Goal: Task Accomplishment & Management: Manage account settings

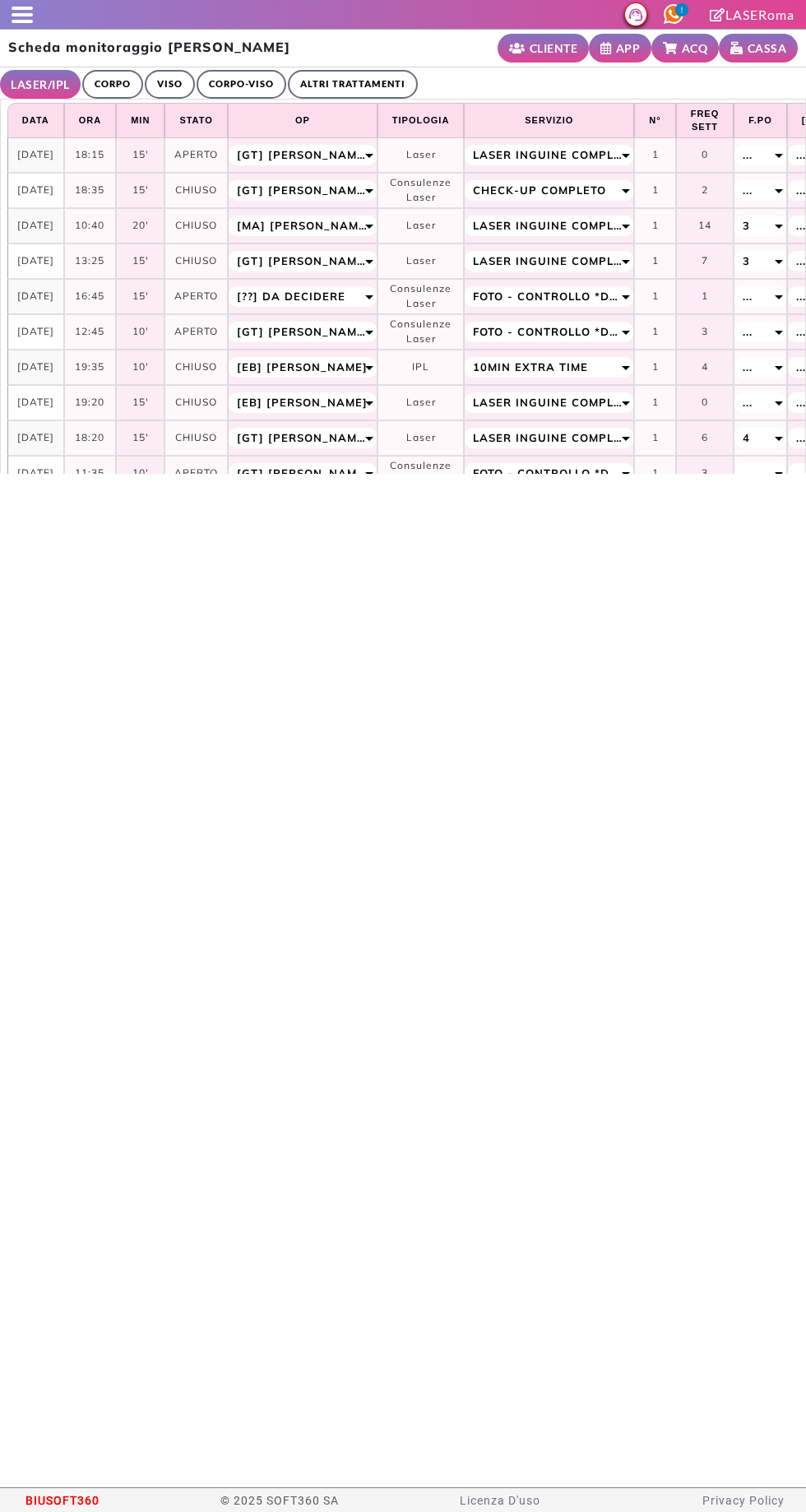
select select "**"
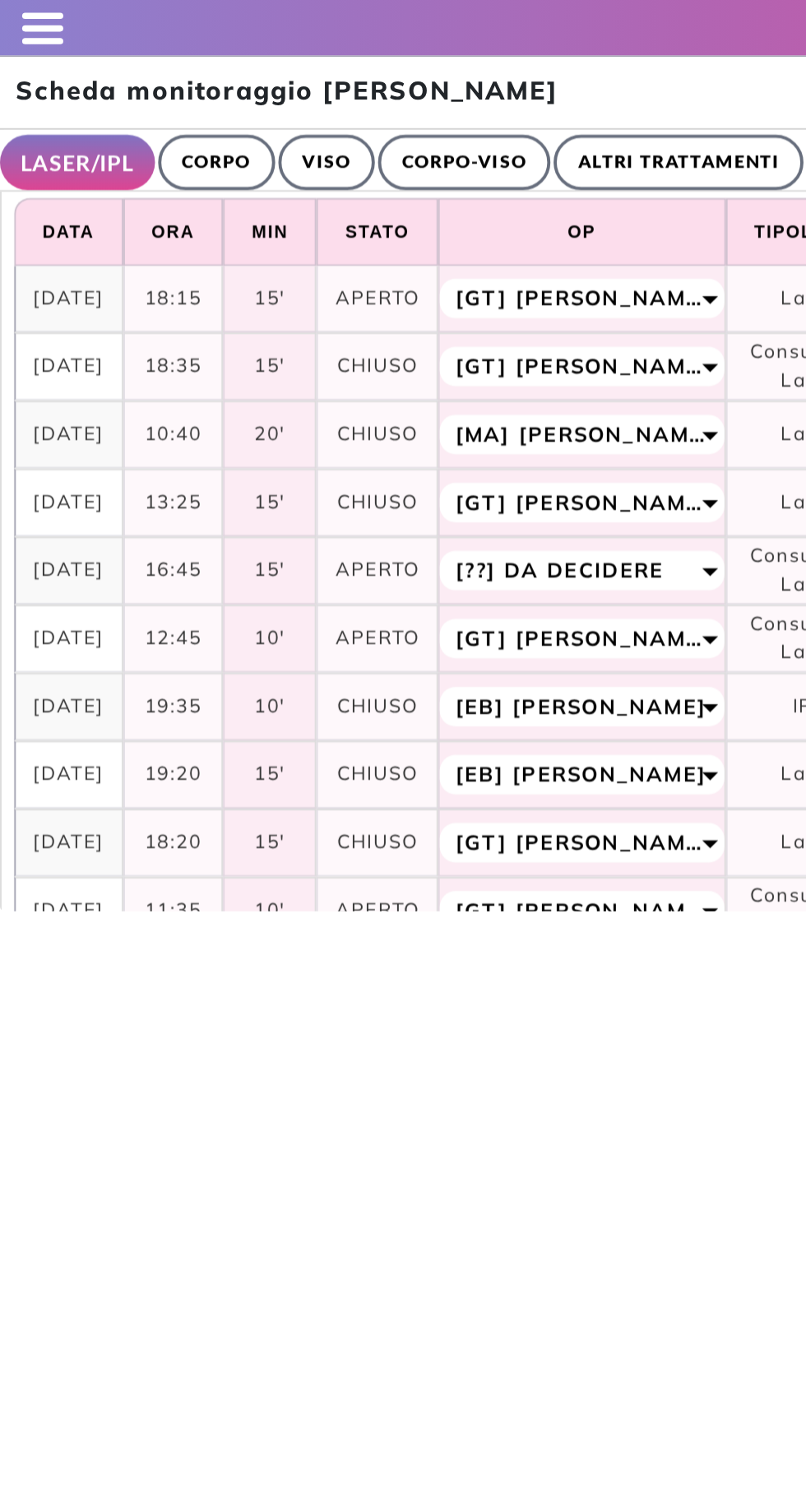
click at [25, 8] on span at bounding box center [22, 9] width 21 height 3
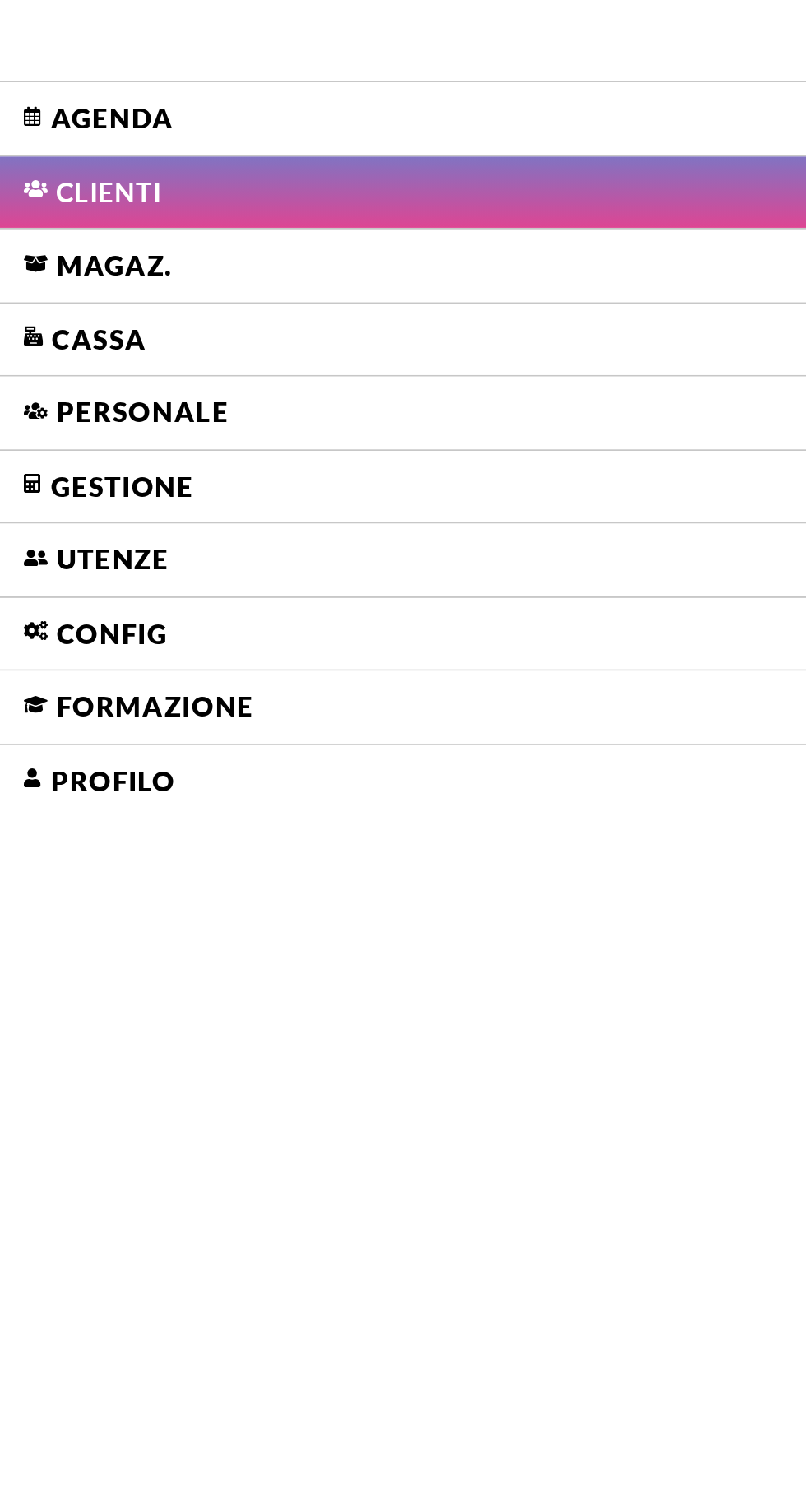
click at [67, 61] on link "Agenda" at bounding box center [322, 61] width 645 height 38
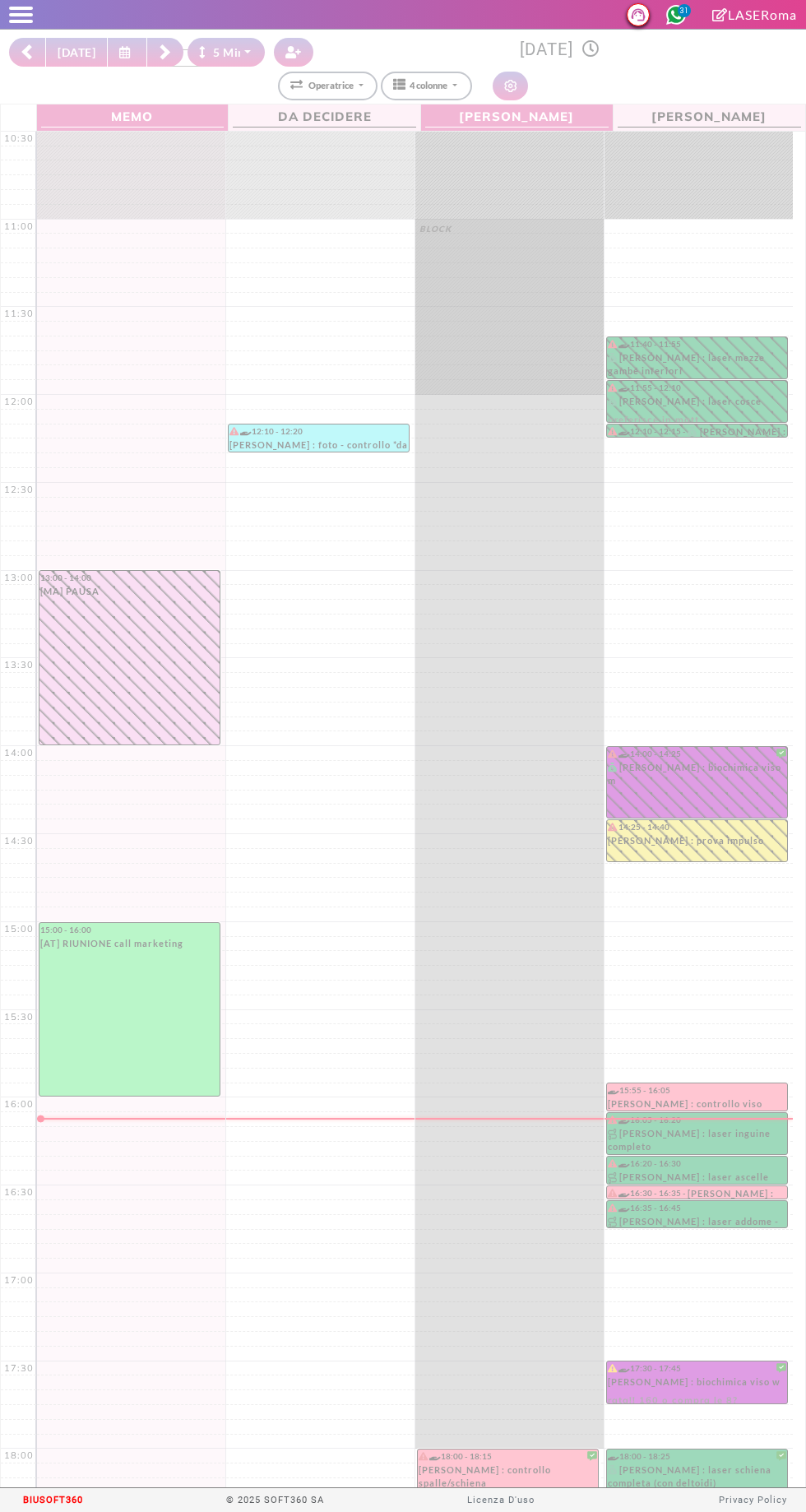
select select "*"
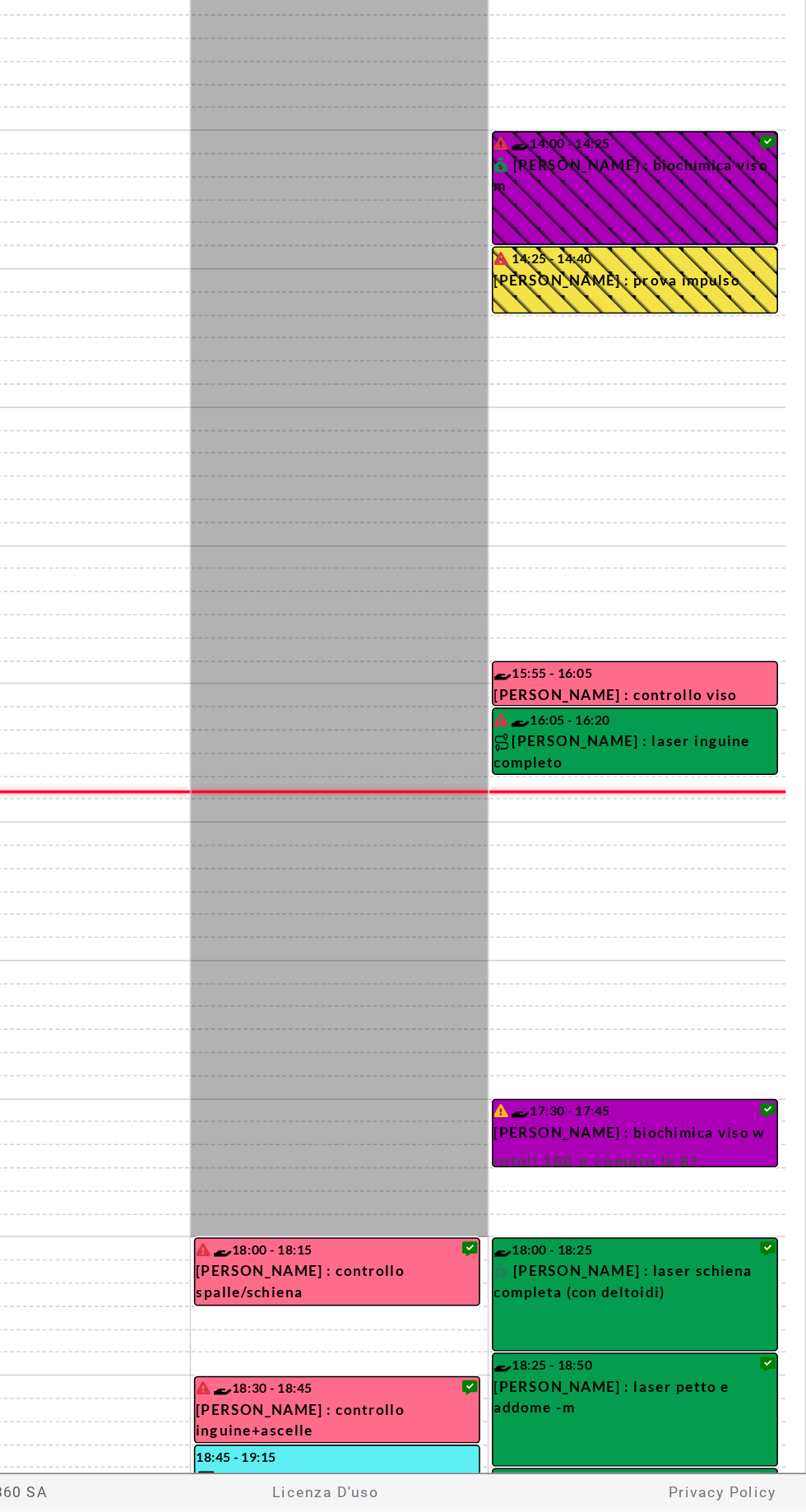
scroll to position [113, 0]
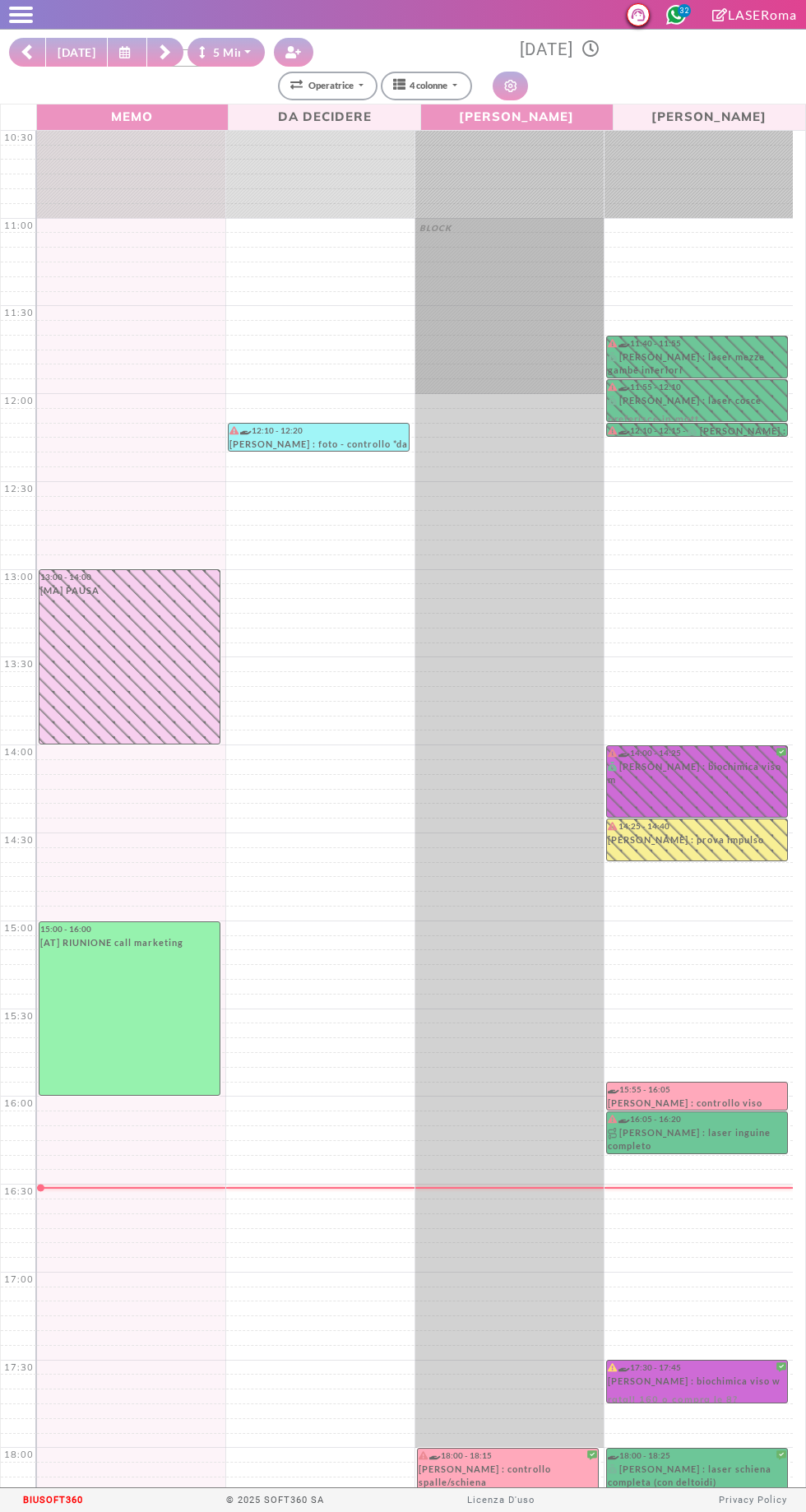
select select "*"
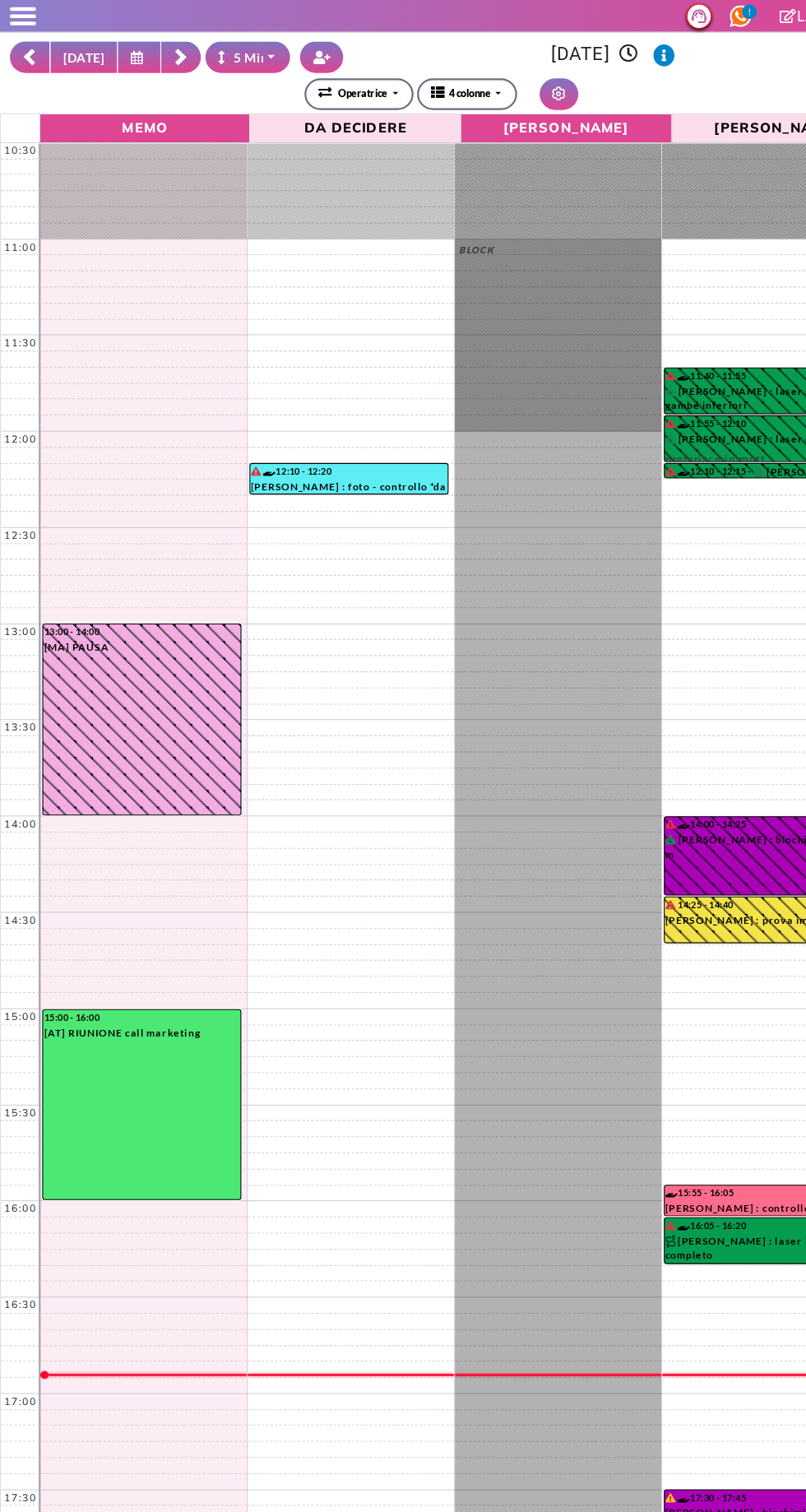
click at [27, 49] on rect at bounding box center [27, 49] width 10 height 10
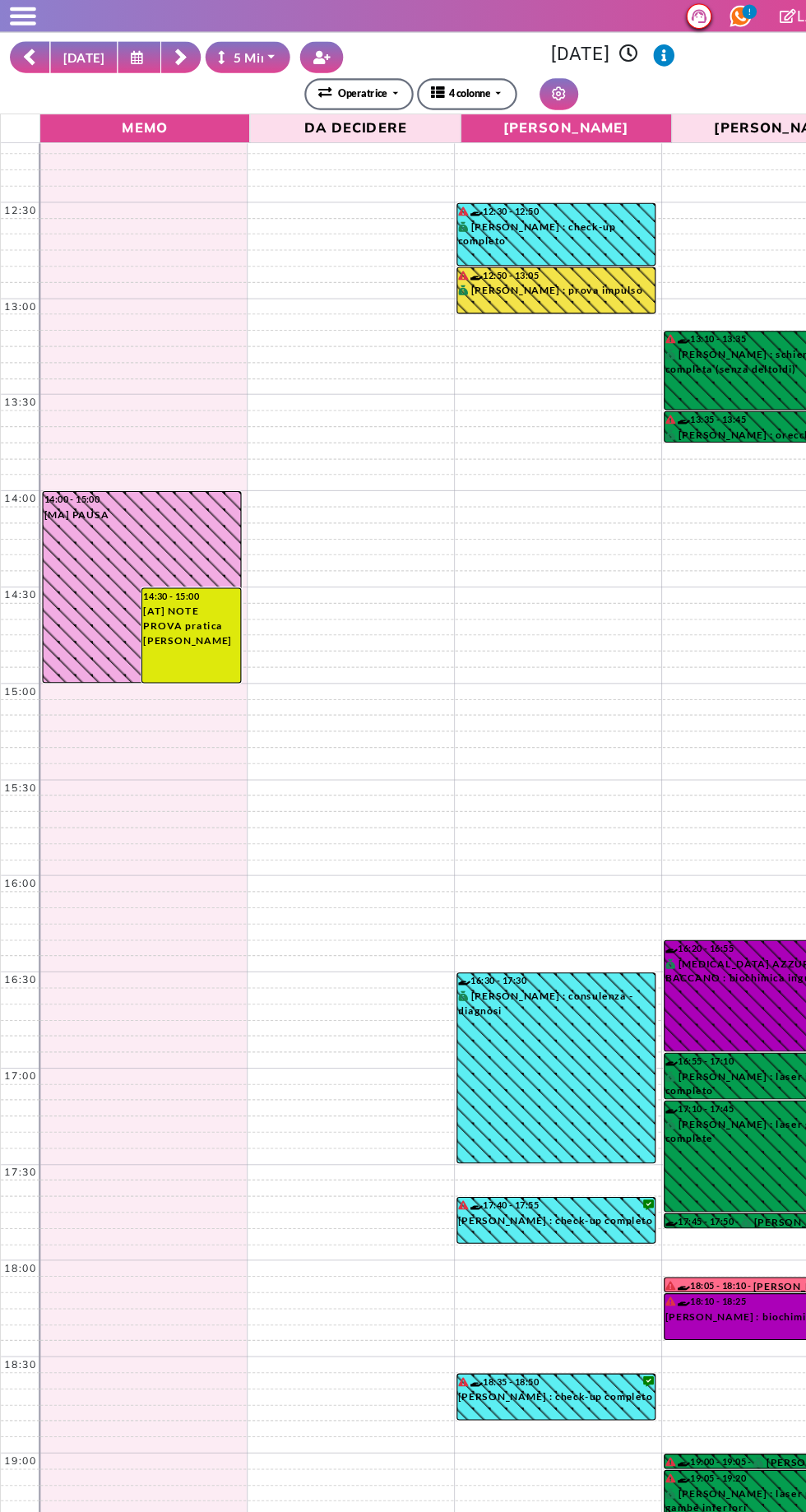
scroll to position [311, 0]
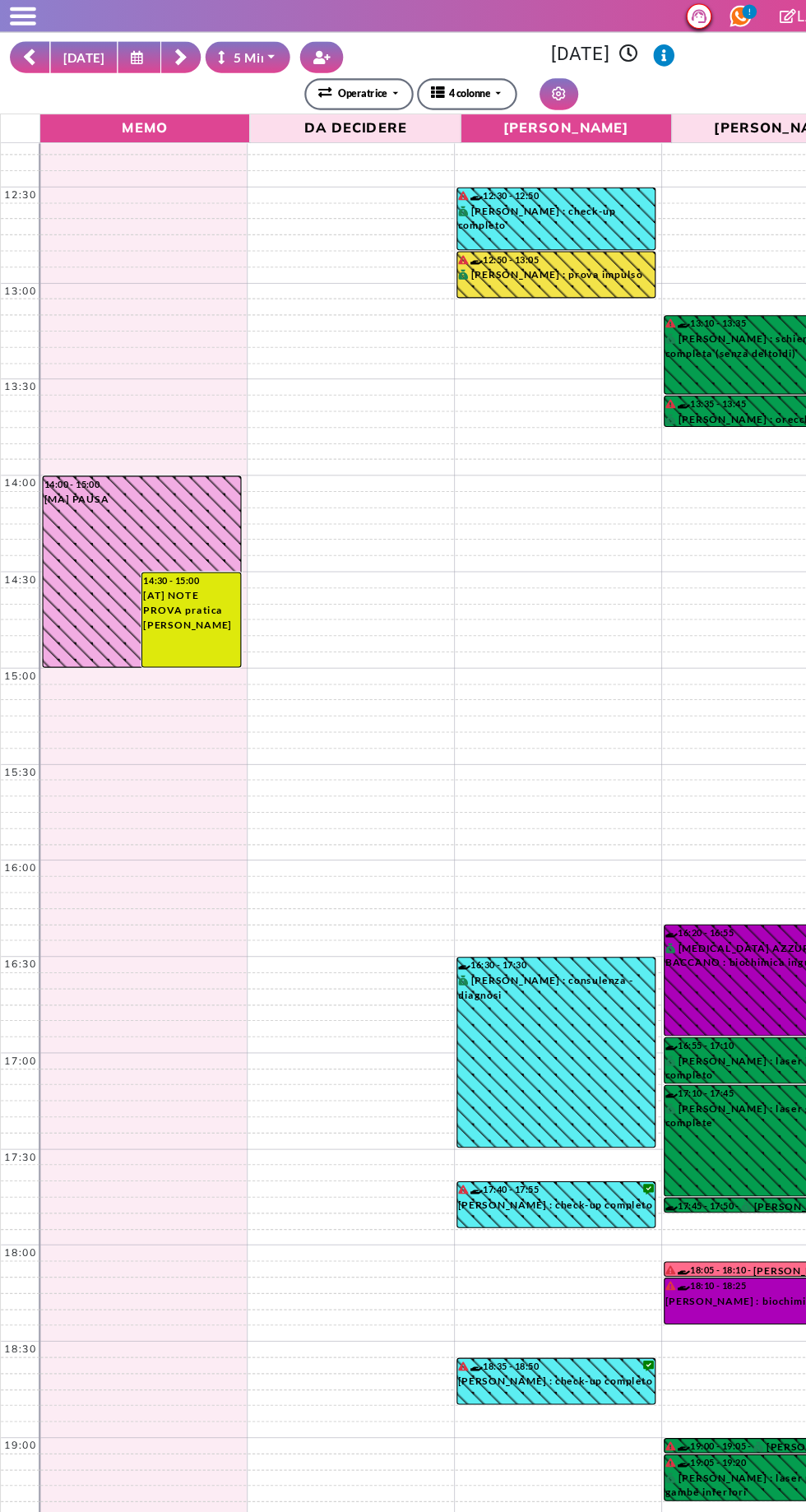
click at [29, 52] on icon at bounding box center [26, 52] width 13 height 16
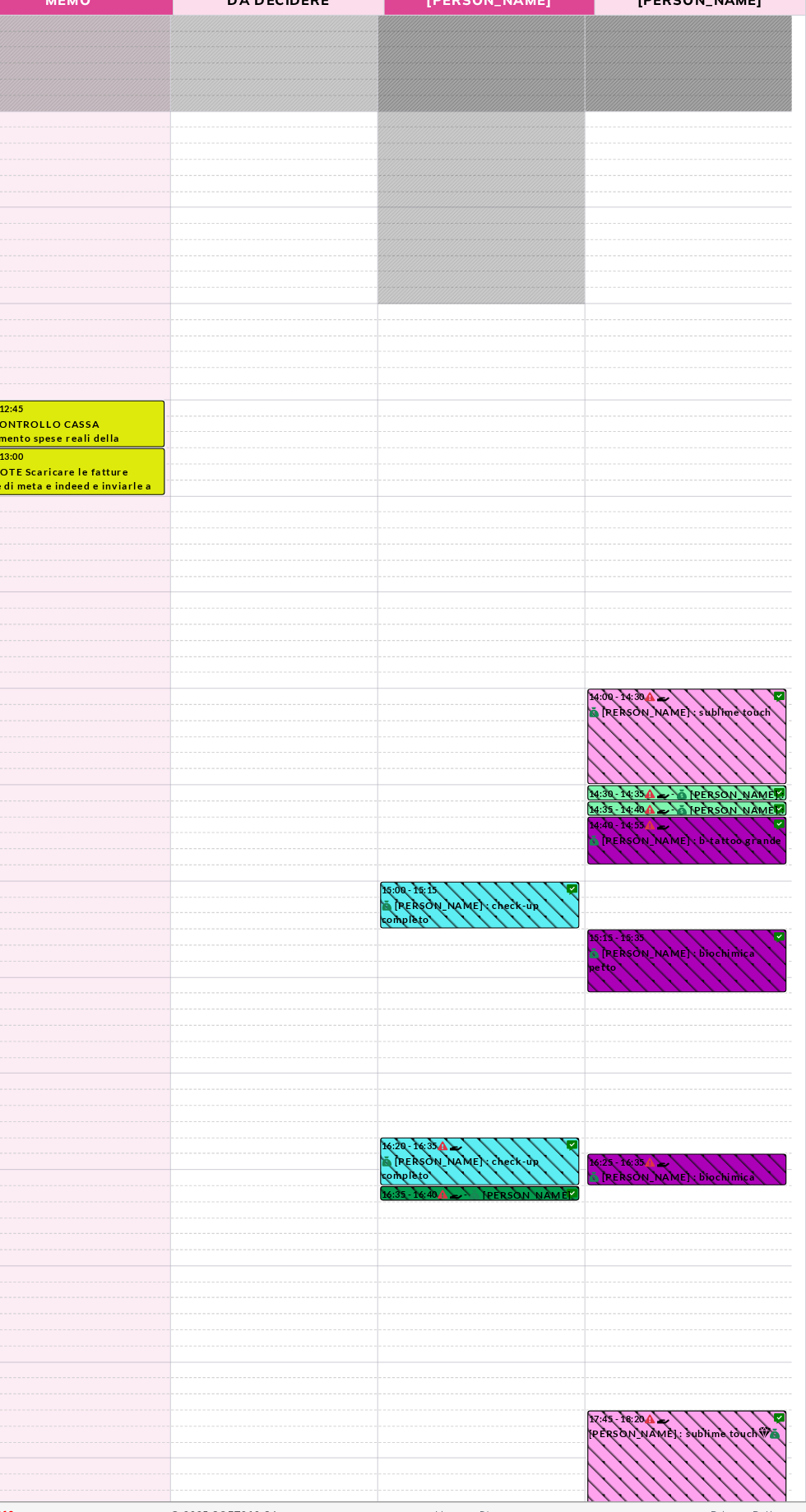
scroll to position [0, 0]
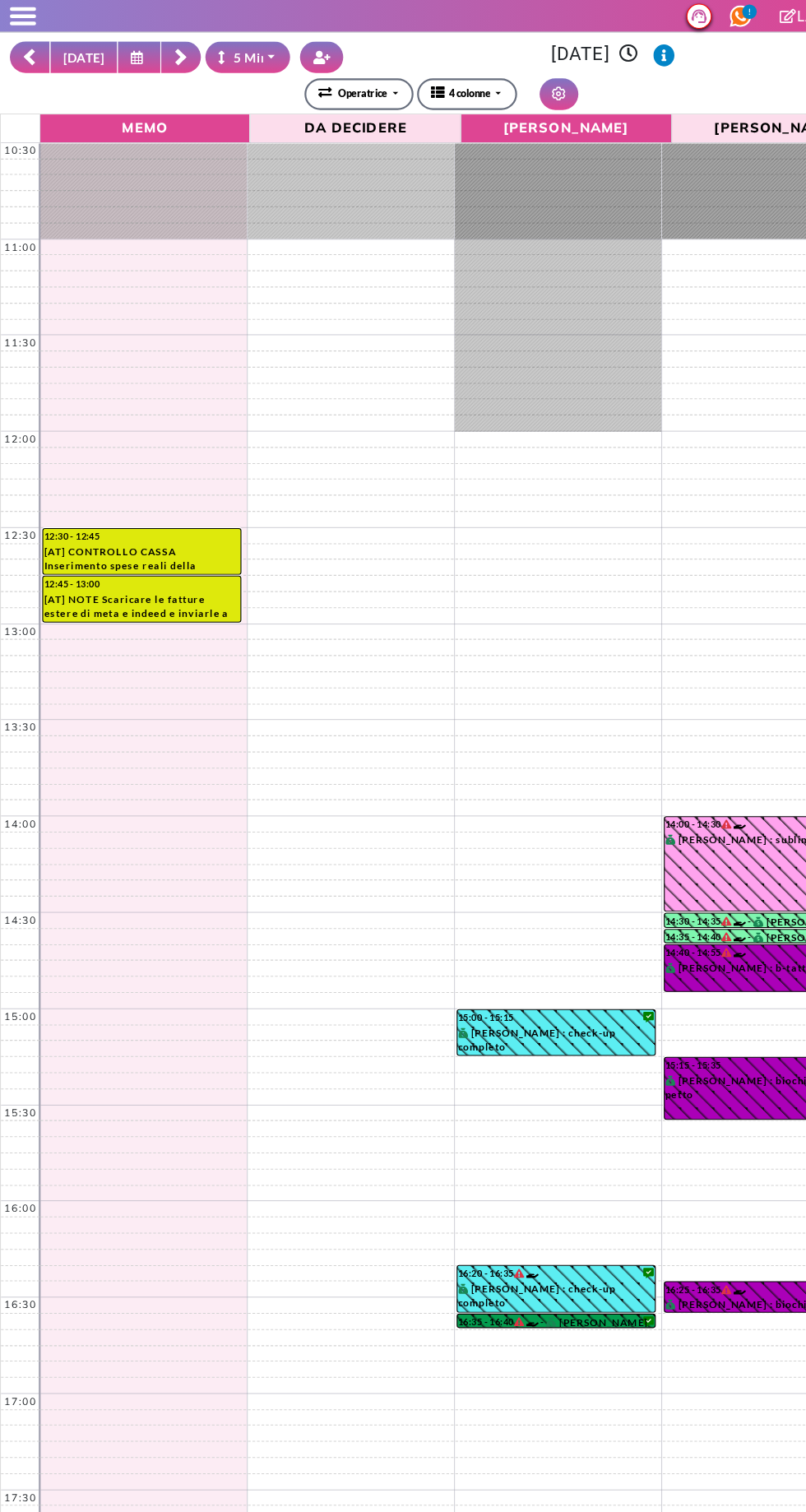
click at [27, 49] on rect at bounding box center [27, 49] width 10 height 10
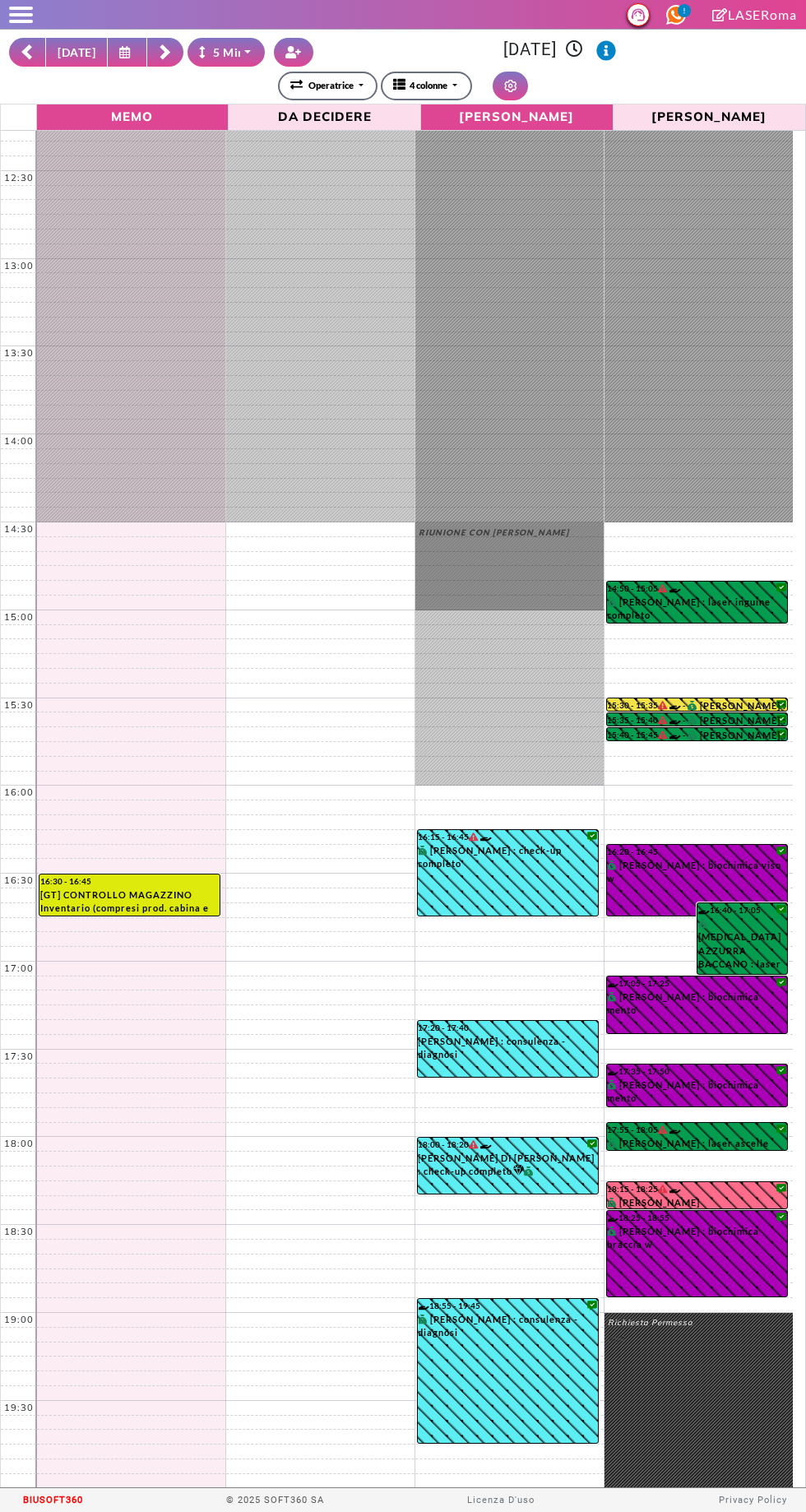
scroll to position [307, 0]
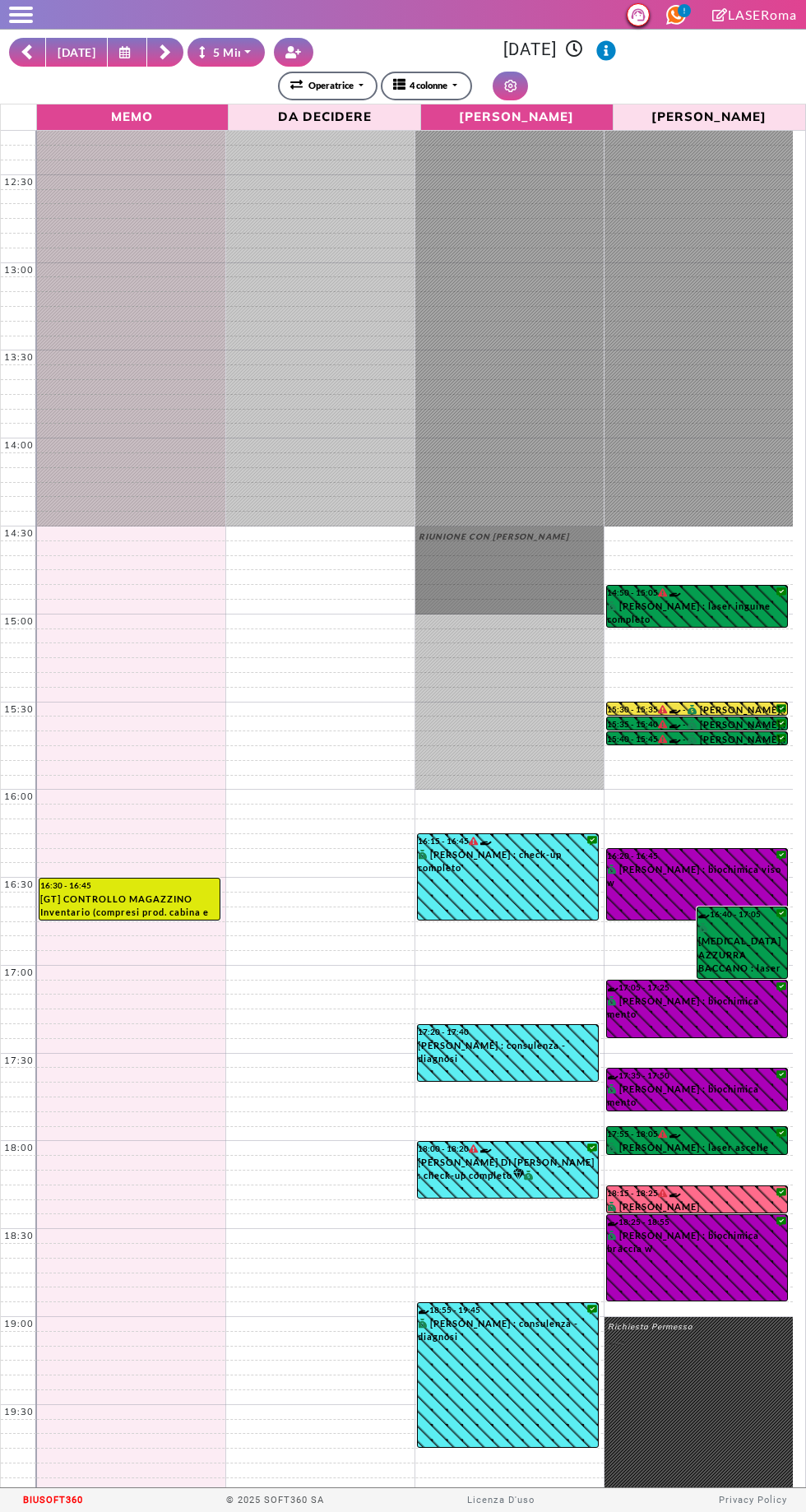
click at [119, 46] on icon at bounding box center [127, 52] width 15 height 12
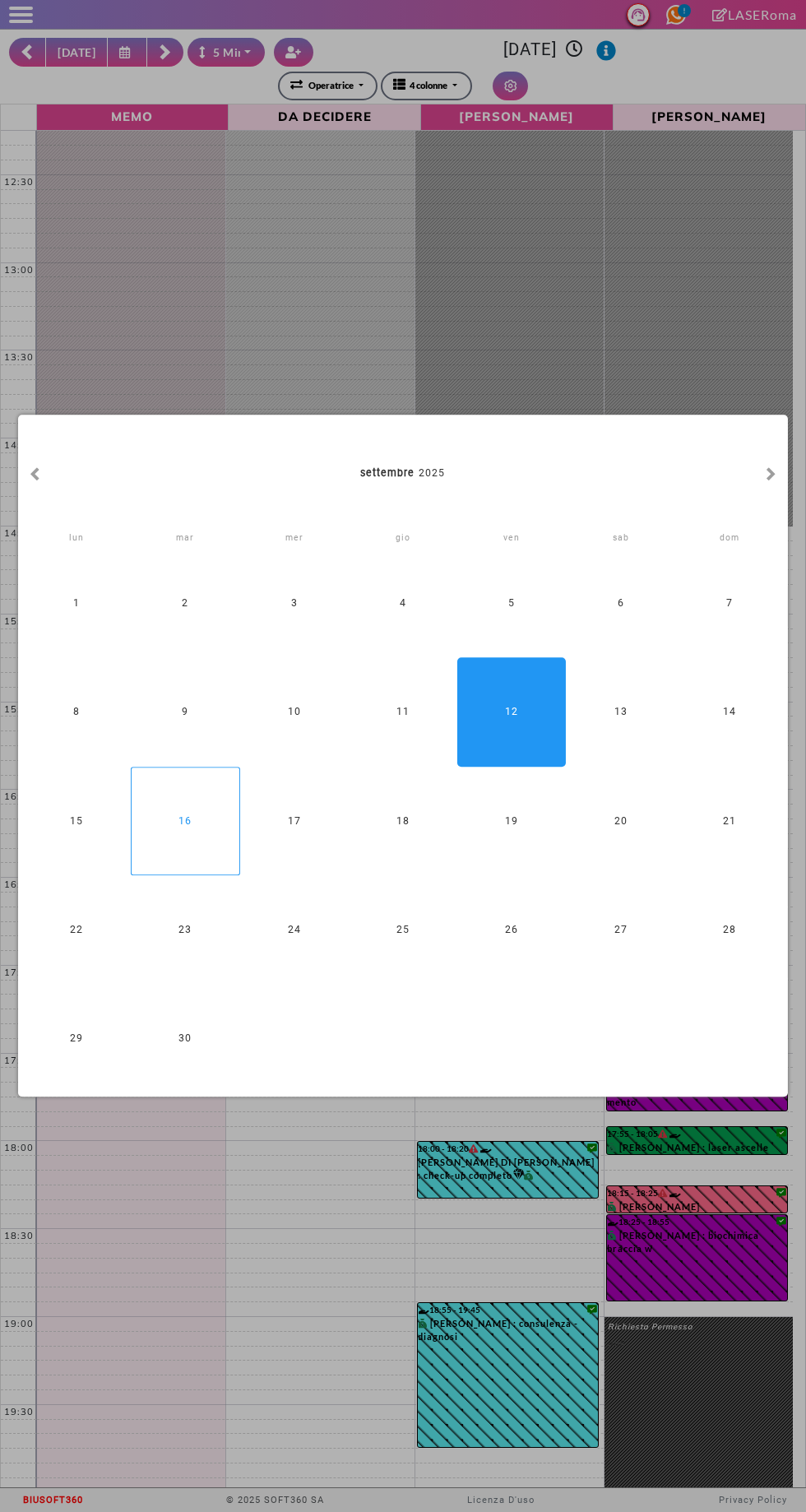
click at [189, 816] on div "16" at bounding box center [184, 820] width 108 height 108
type input "**********"
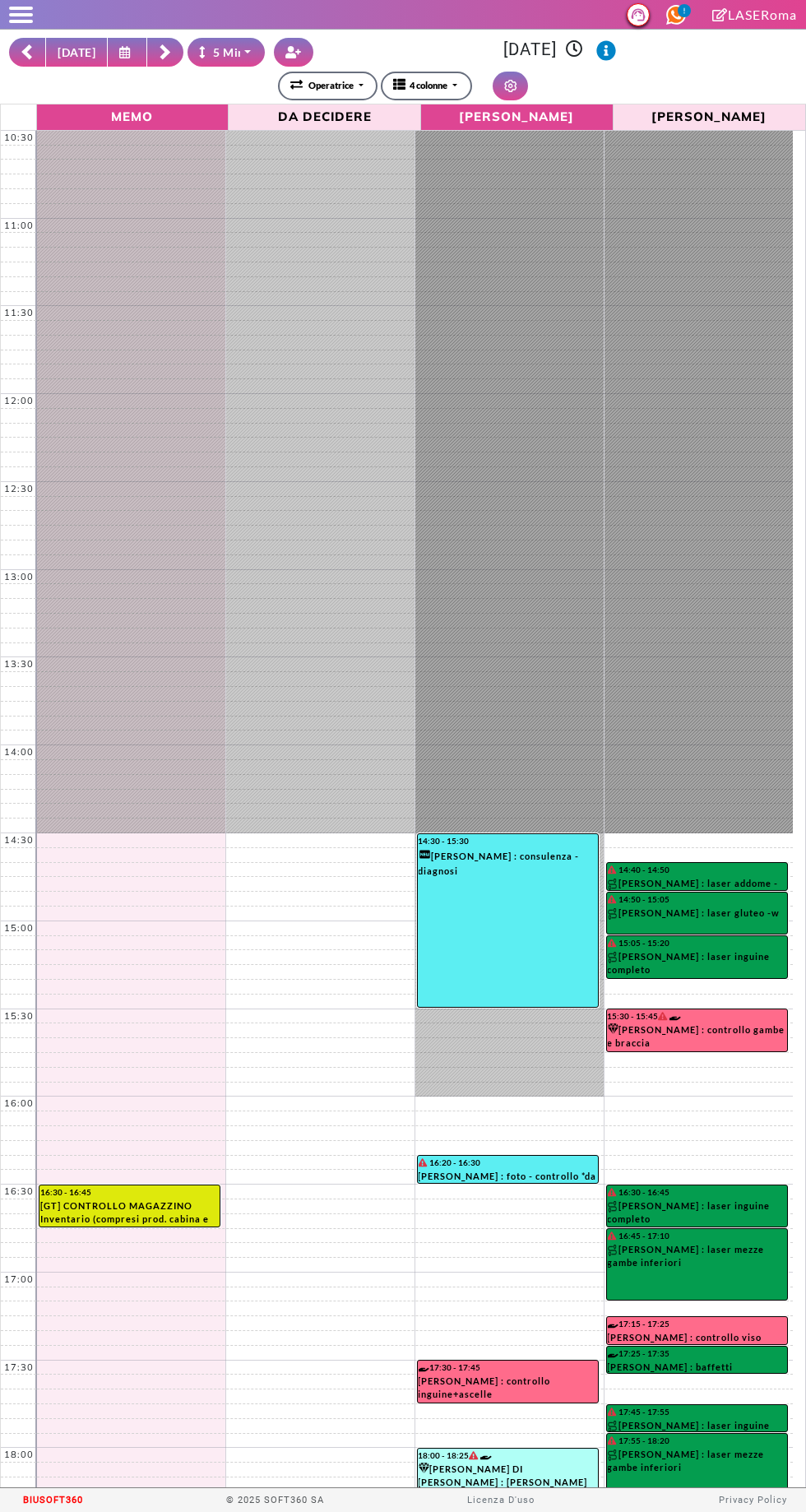
scroll to position [311, 0]
